Goal: Check status: Check status

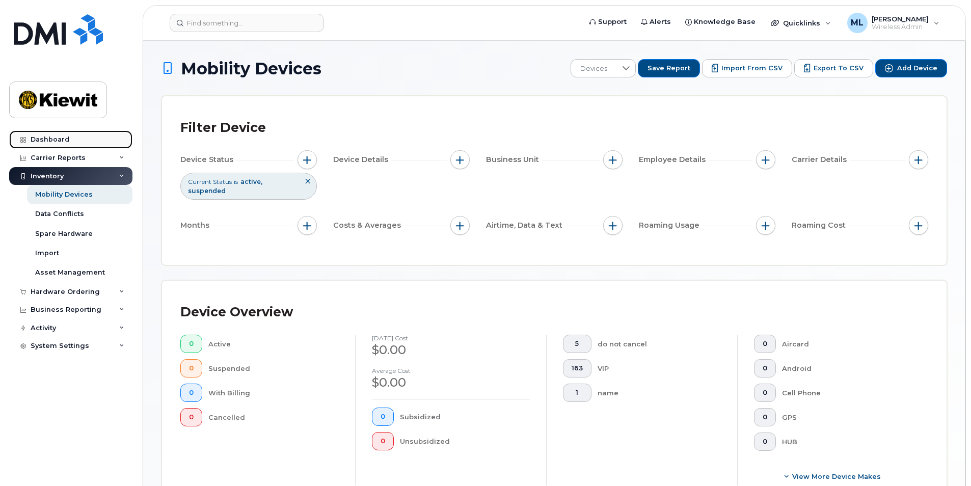
click at [47, 145] on link "Dashboard" at bounding box center [70, 139] width 123 height 18
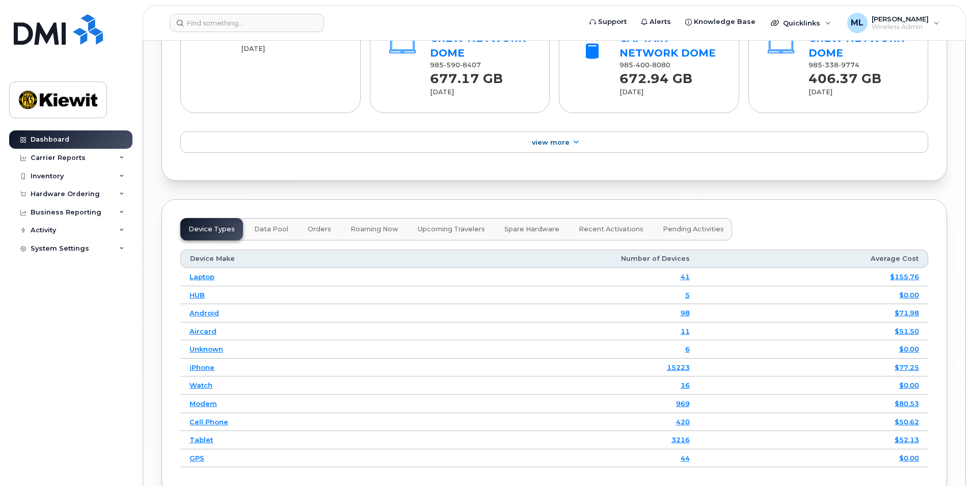
scroll to position [1223, 0]
click at [204, 363] on link "iPhone" at bounding box center [202, 367] width 25 height 8
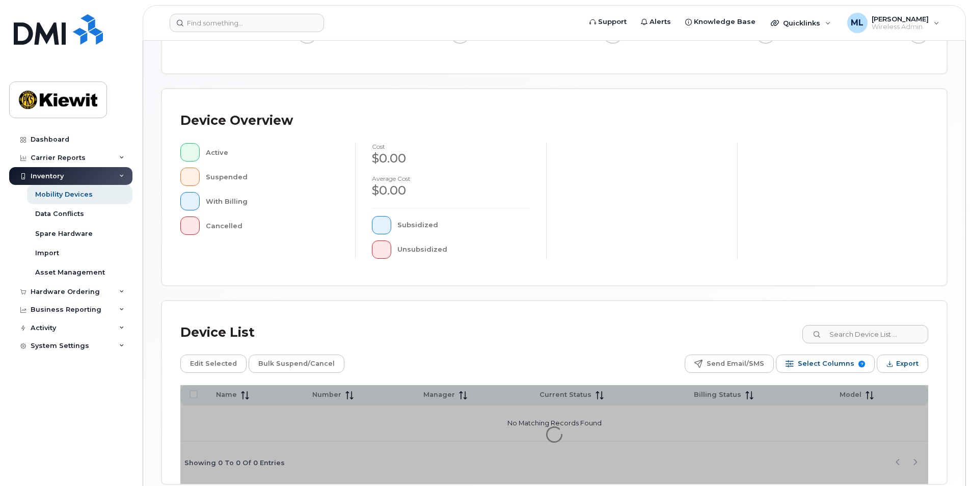
scroll to position [214, 0]
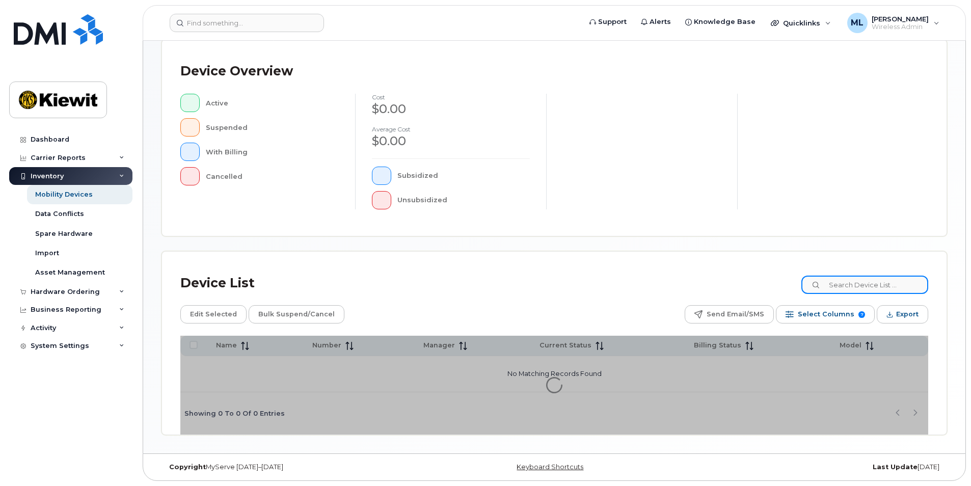
click at [892, 290] on input at bounding box center [864, 285] width 127 height 18
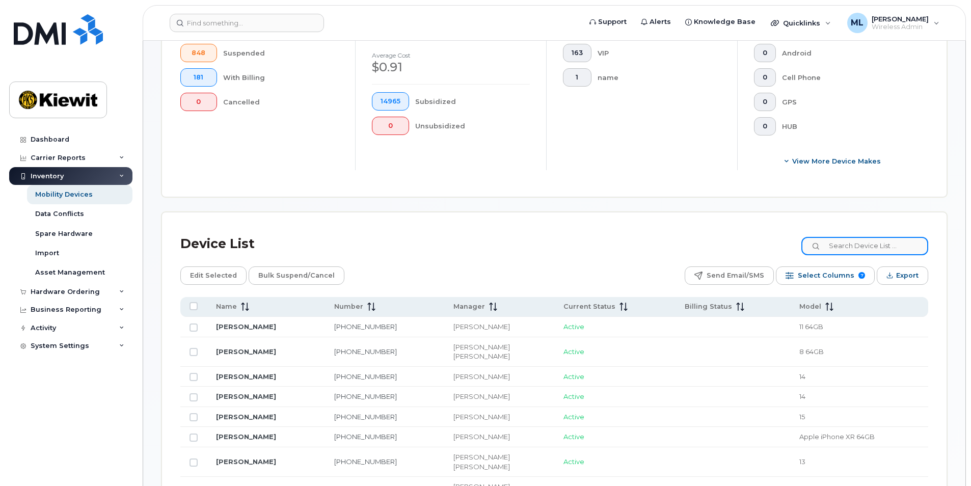
scroll to position [418, 0]
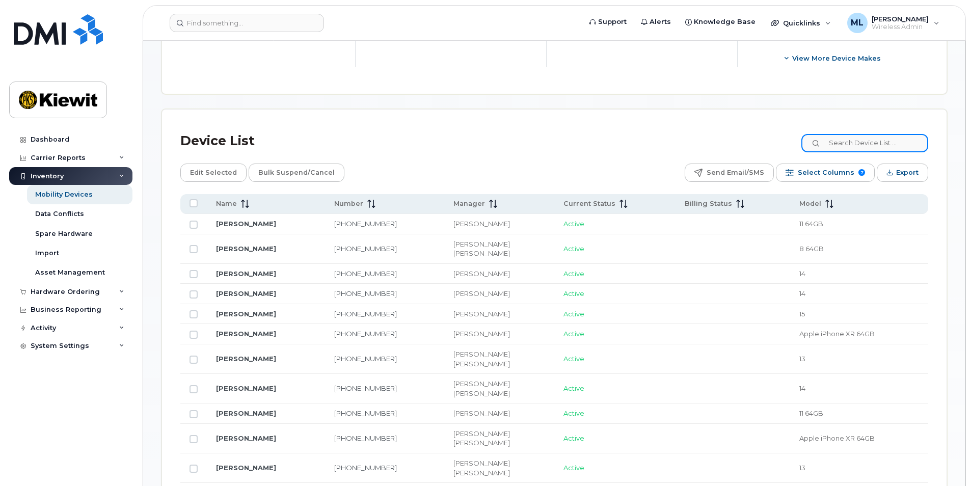
click at [852, 151] on input at bounding box center [864, 143] width 127 height 18
click at [854, 137] on input at bounding box center [864, 143] width 127 height 18
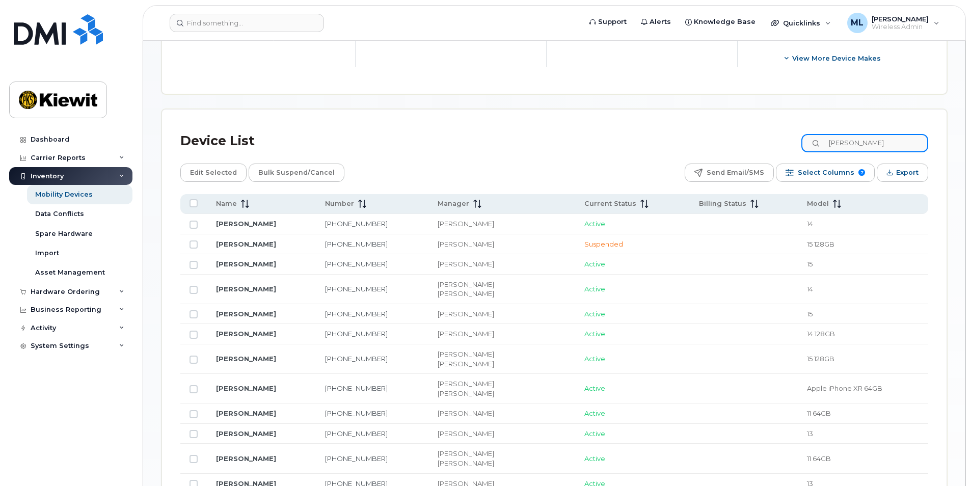
type input "[PERSON_NAME]"
